Goal: Find specific page/section: Find specific page/section

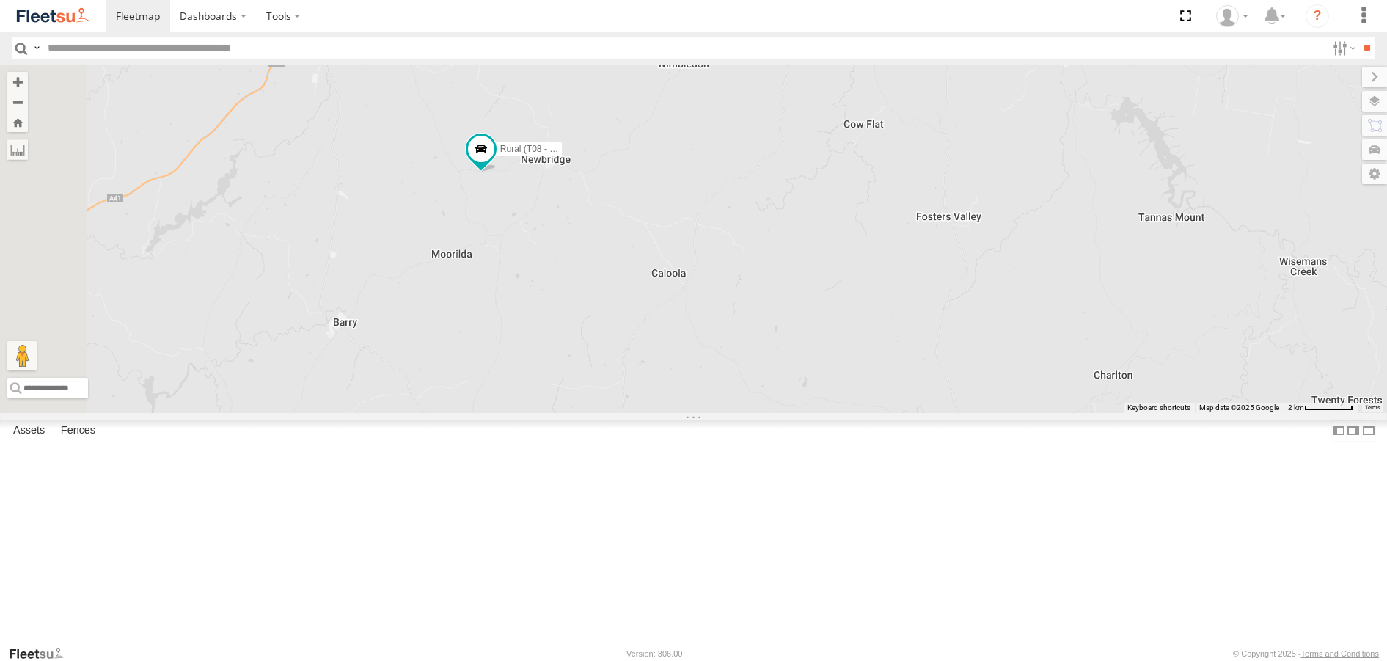
drag, startPoint x: 589, startPoint y: 217, endPoint x: 706, endPoint y: 402, distance: 218.9
click at [705, 400] on div "Brookvale (T10 - [PERSON_NAME]) Rural (T08 - [PERSON_NAME]) Blacktown #2 (T05 -…" at bounding box center [693, 239] width 1387 height 348
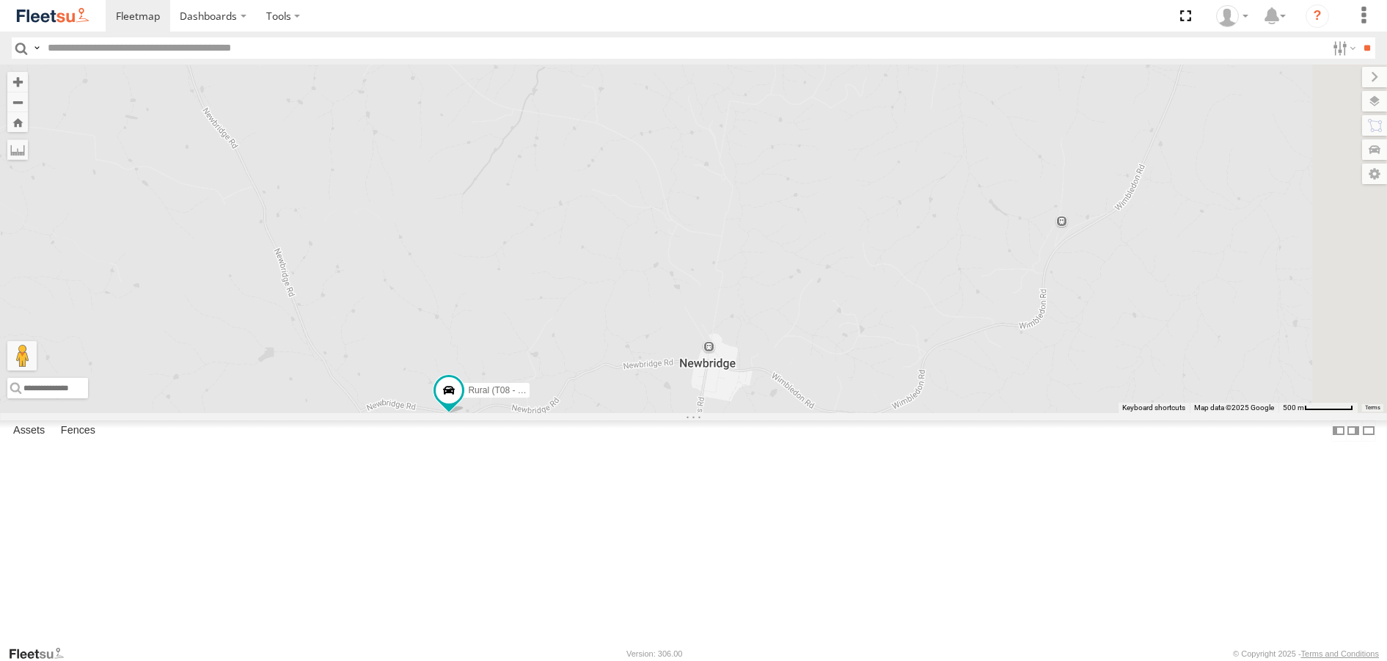
drag, startPoint x: 1038, startPoint y: 304, endPoint x: 956, endPoint y: 570, distance: 278.3
click at [956, 412] on div "Brookvale (T10 - [PERSON_NAME]) Rural (T08 - [PERSON_NAME]) Blacktown #2 (T05 -…" at bounding box center [693, 239] width 1387 height 348
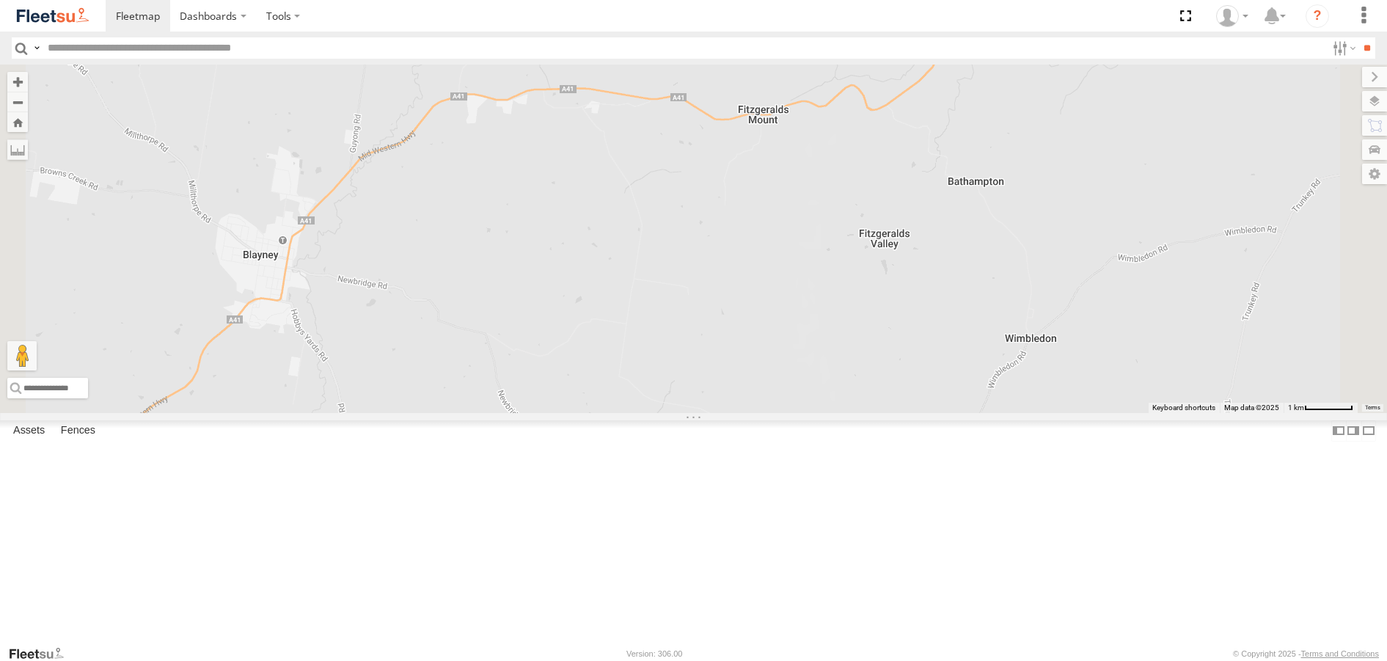
drag, startPoint x: 1043, startPoint y: 237, endPoint x: 1068, endPoint y: 442, distance: 206.9
click at [1068, 412] on div "Brookvale (T10 - [PERSON_NAME]) Rural (T08 - [PERSON_NAME]) Blacktown #2 (T05 -…" at bounding box center [693, 239] width 1387 height 348
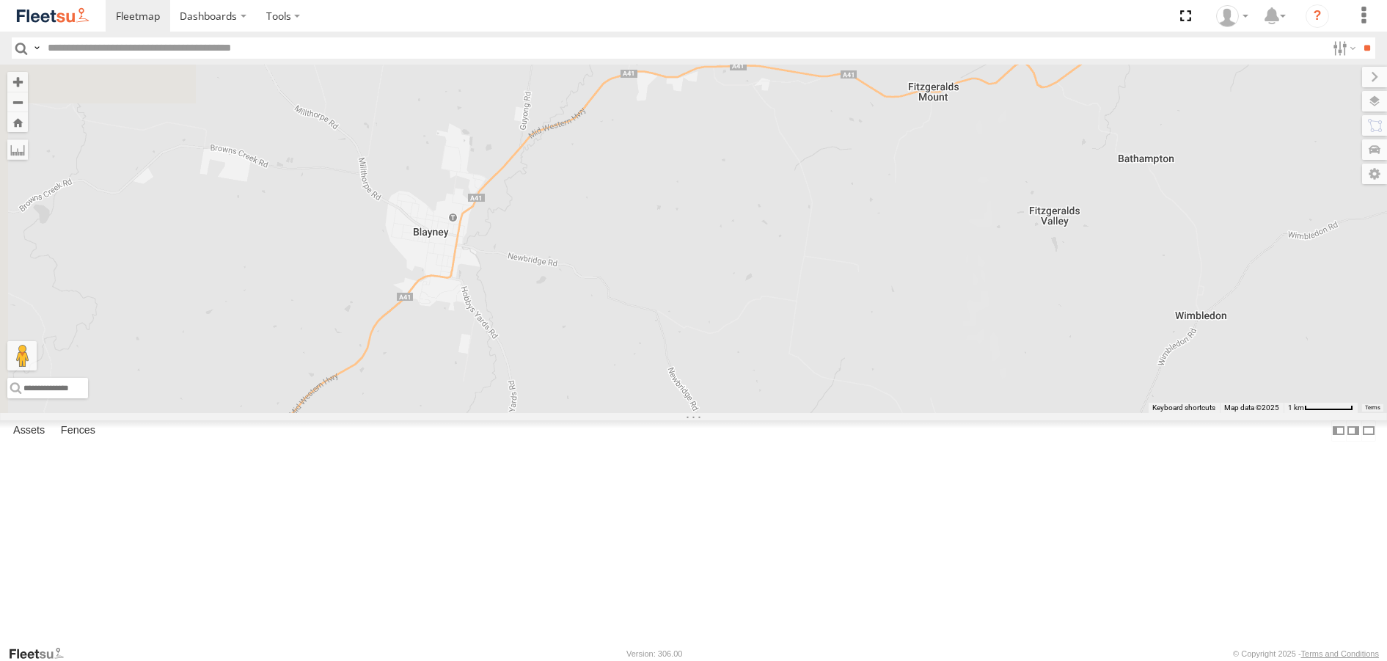
drag, startPoint x: 1074, startPoint y: 273, endPoint x: 1244, endPoint y: 253, distance: 170.5
click at [1244, 253] on div "Brookvale (T10 - [PERSON_NAME]) Rural (T08 - [PERSON_NAME]) Blacktown #2 (T05 -…" at bounding box center [693, 239] width 1387 height 348
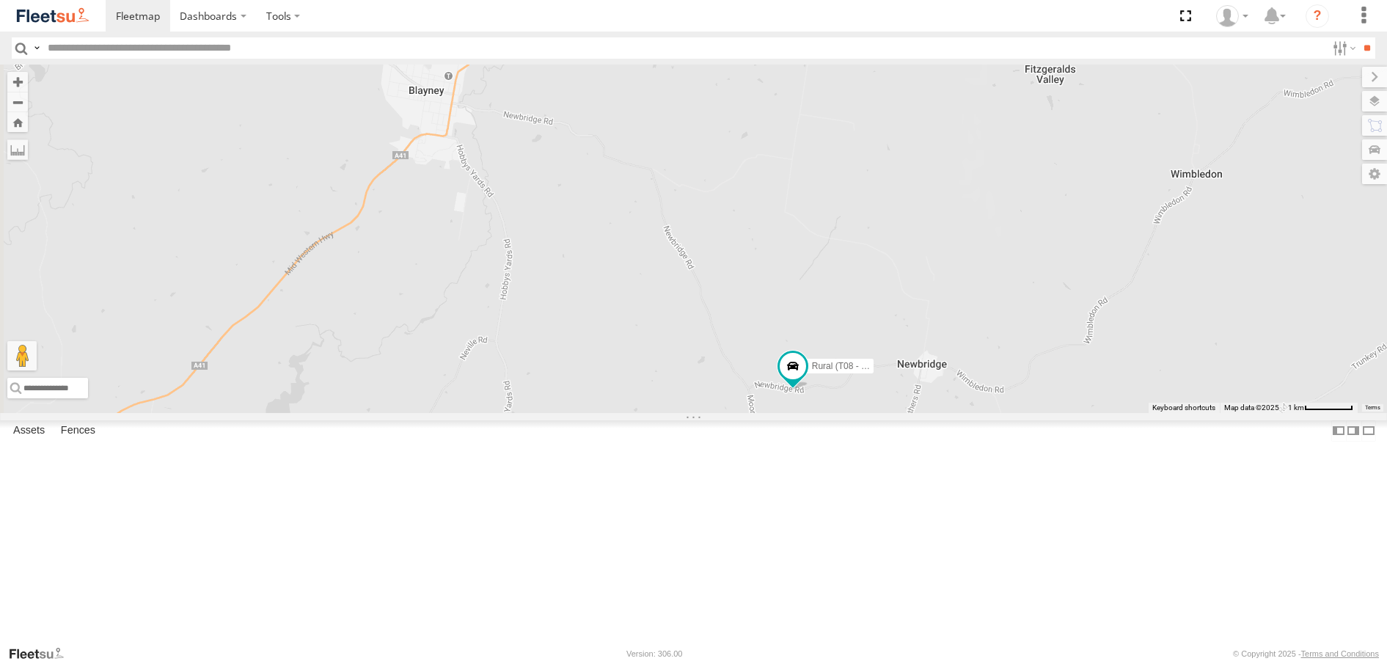
drag, startPoint x: 853, startPoint y: 537, endPoint x: 850, endPoint y: 392, distance: 145.2
click at [850, 392] on div "Brookvale (T10 - [PERSON_NAME]) Rural (T08 - [PERSON_NAME]) Blacktown #2 (T05 -…" at bounding box center [693, 239] width 1387 height 348
